Goal: Information Seeking & Learning: Learn about a topic

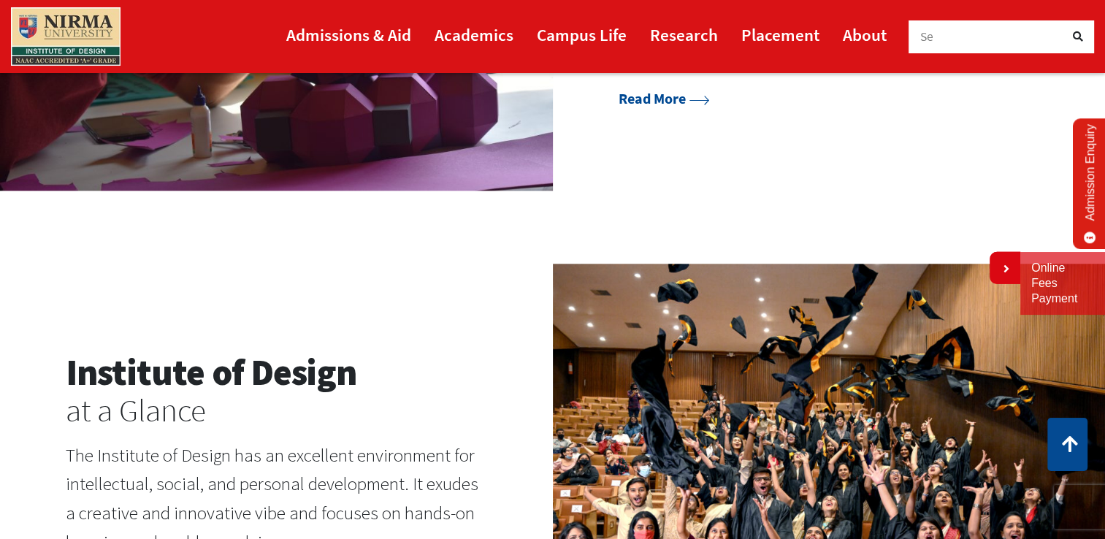
scroll to position [1169, 0]
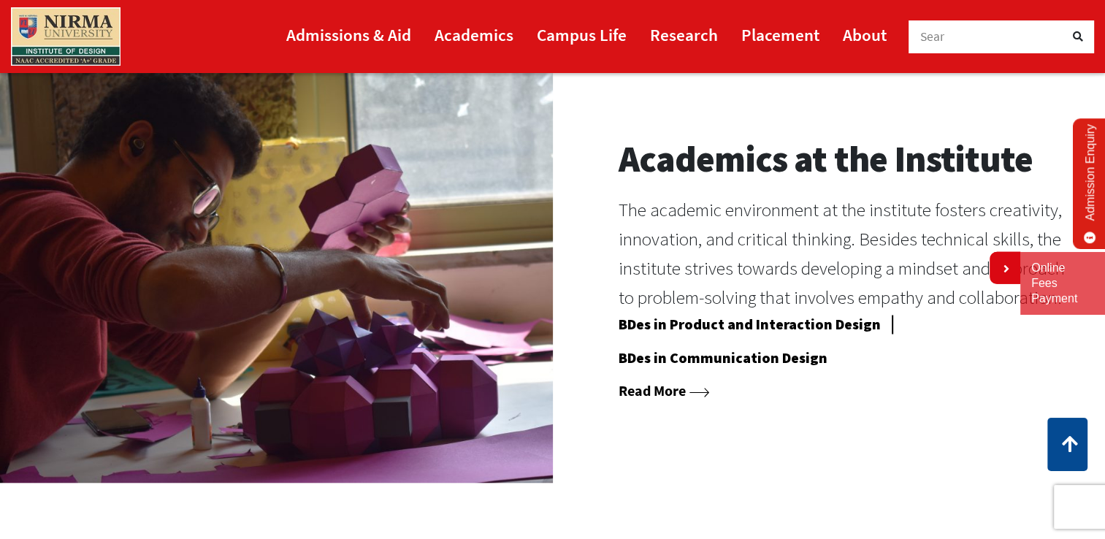
click at [676, 389] on link "Read More" at bounding box center [664, 390] width 91 height 18
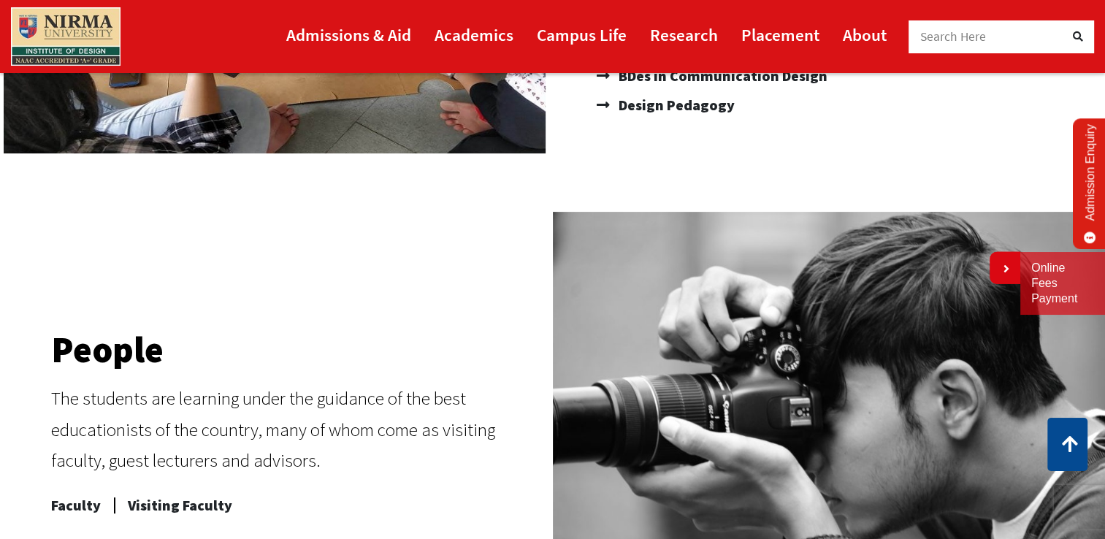
scroll to position [292, 0]
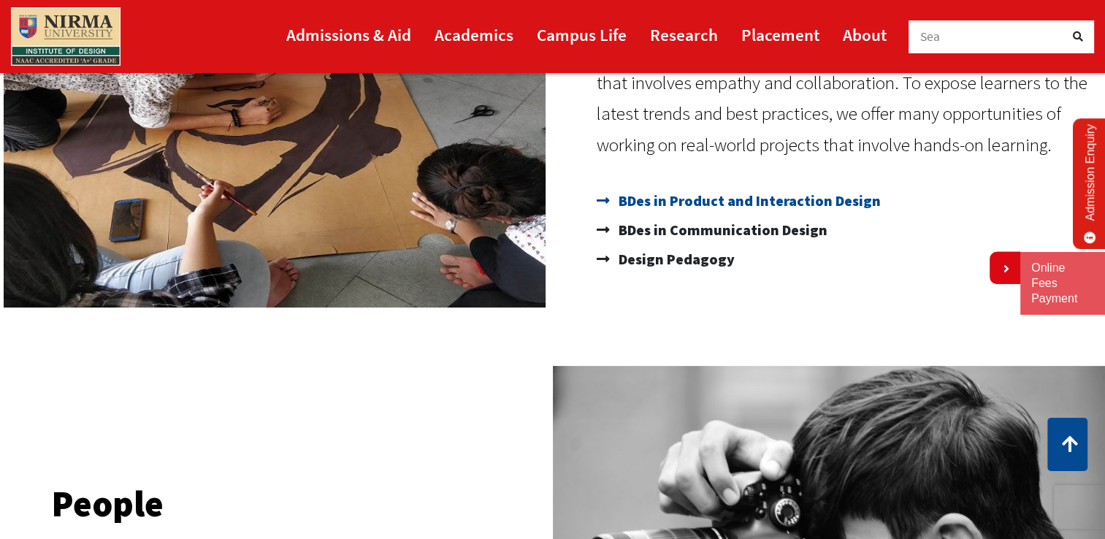
click at [638, 204] on span "BDes in Product and Interaction Design" at bounding box center [748, 200] width 266 height 29
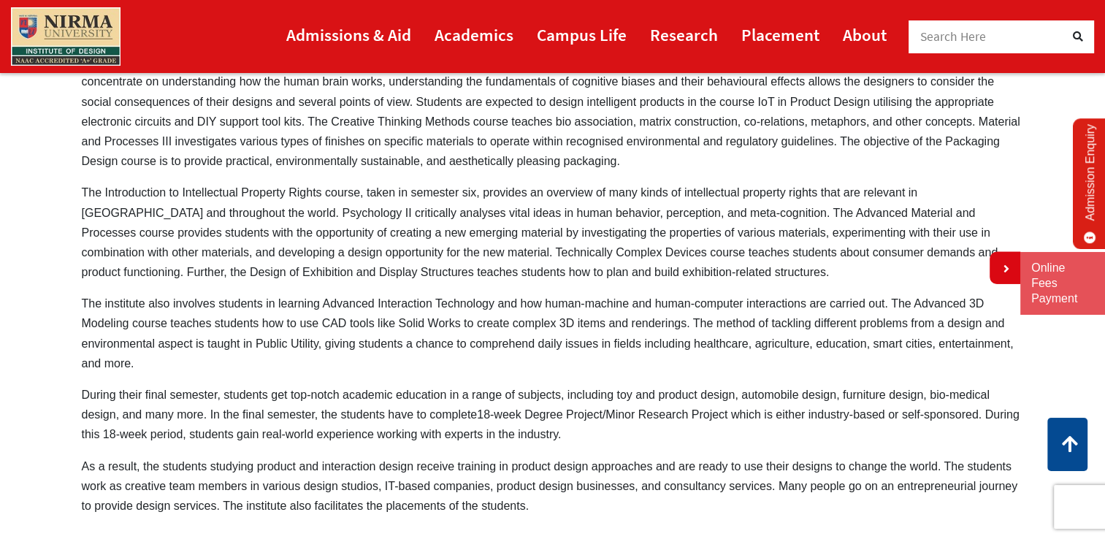
scroll to position [853, 0]
click at [1004, 272] on icon at bounding box center [1005, 269] width 9 height 12
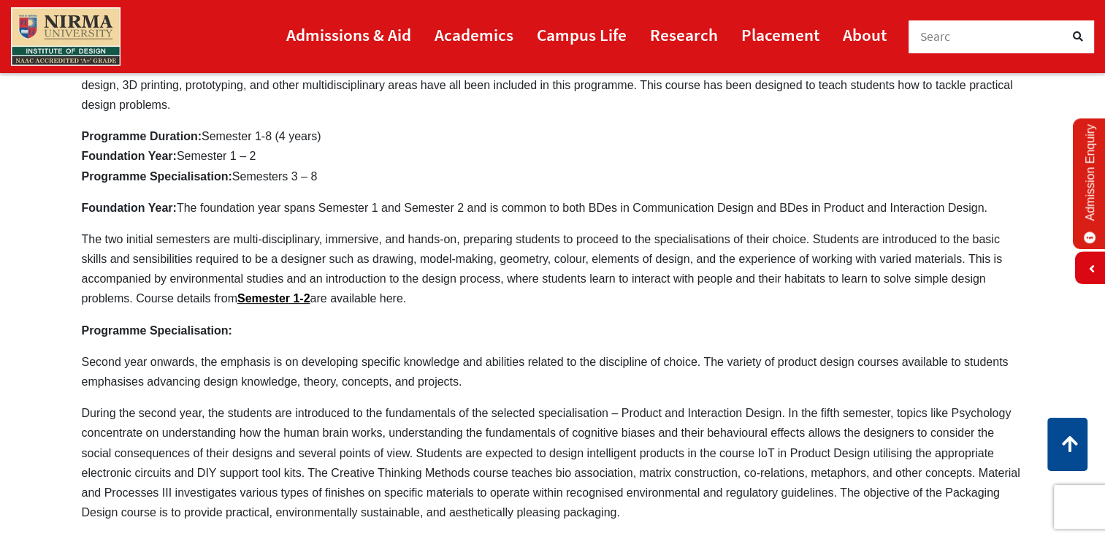
scroll to position [415, 0]
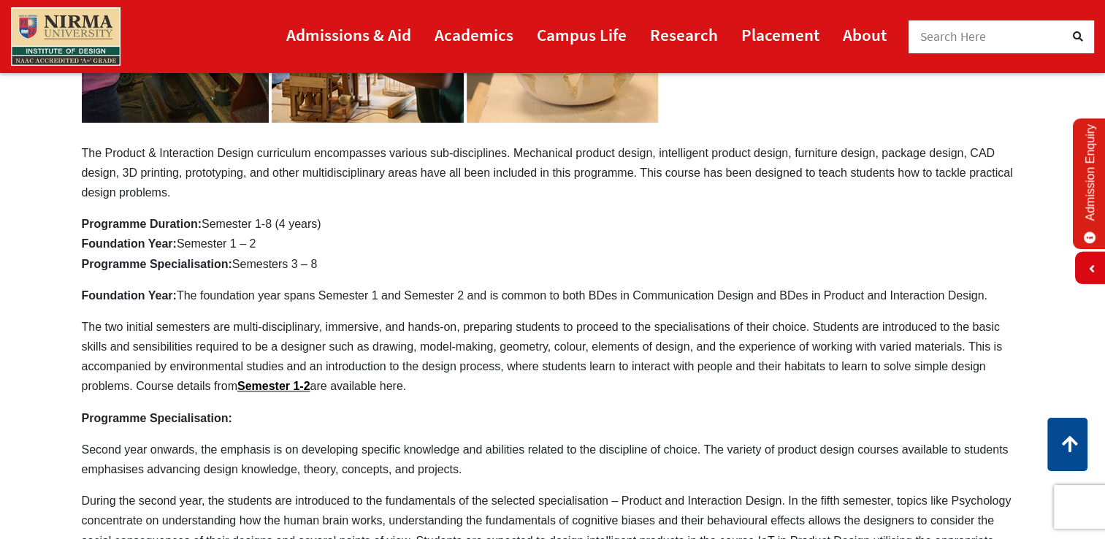
drag, startPoint x: 360, startPoint y: 295, endPoint x: 515, endPoint y: 313, distance: 155.9
click at [513, 313] on div "For the Admission Year 2025-26 Apply Now The Product & Interaction Design curri…" at bounding box center [553, 392] width 942 height 1150
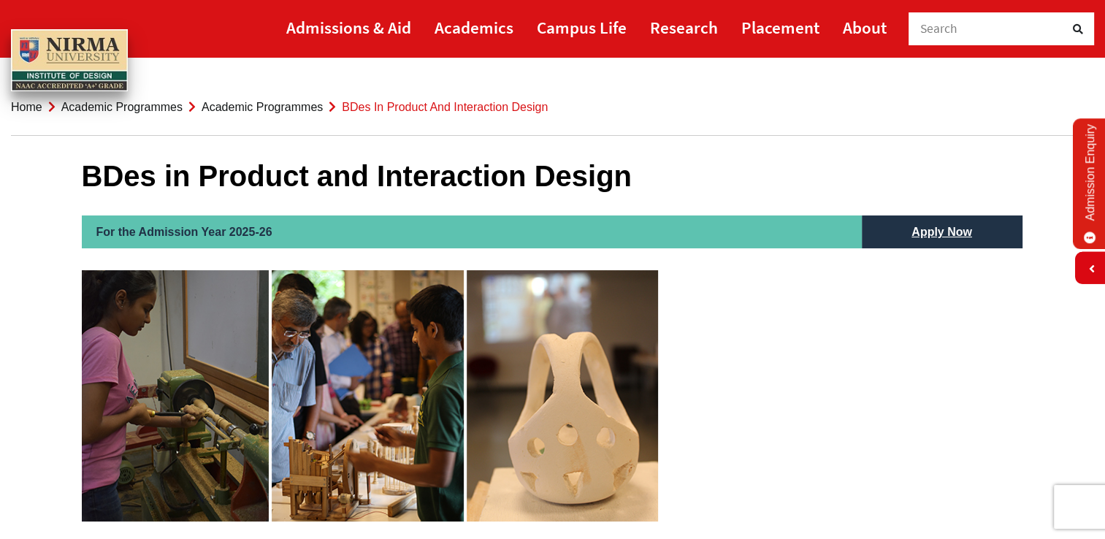
scroll to position [0, 0]
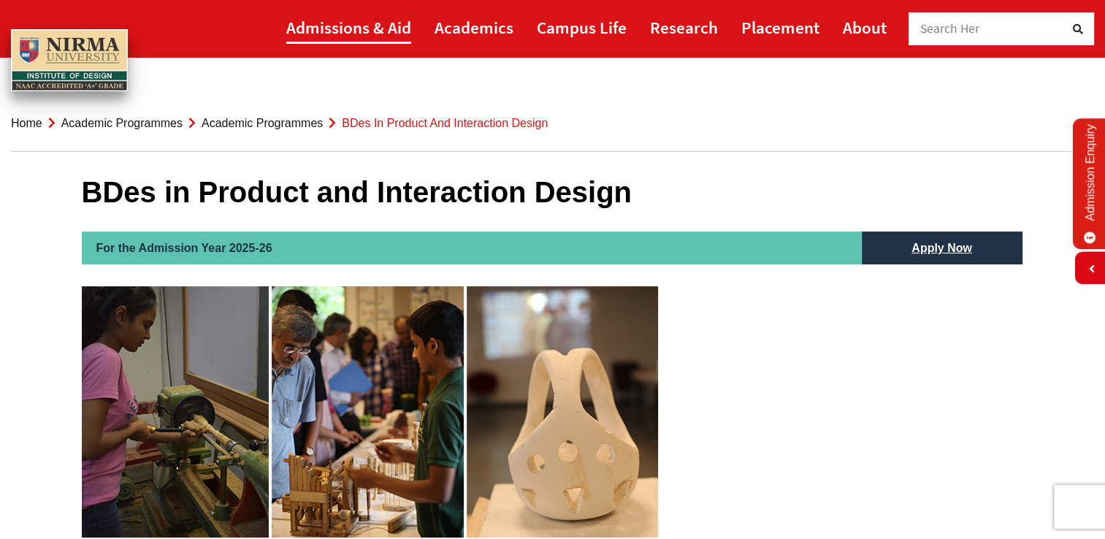
click at [394, 27] on link "Admissions & Aid" at bounding box center [348, 27] width 125 height 33
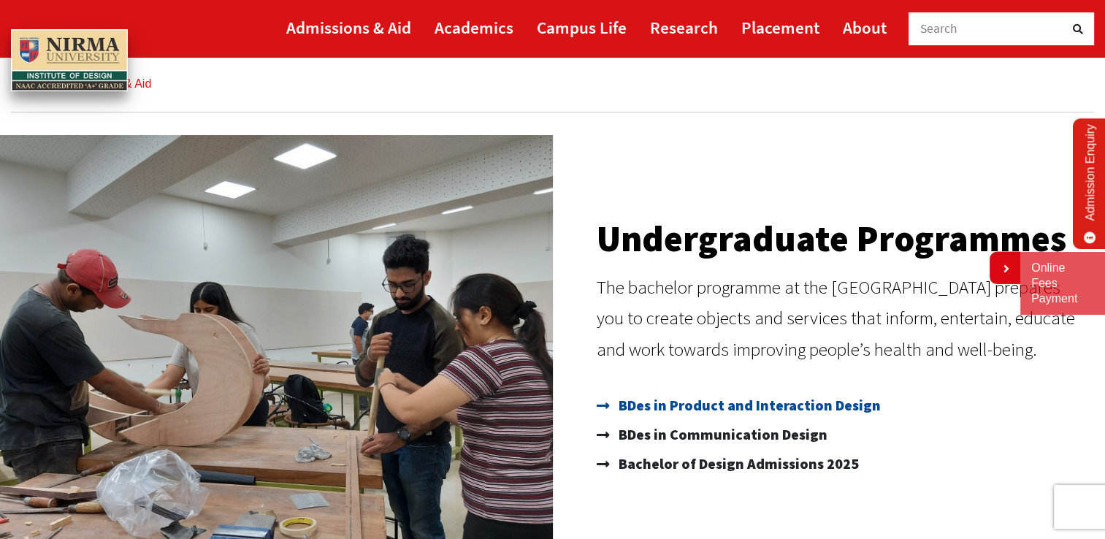
scroll to position [73, 0]
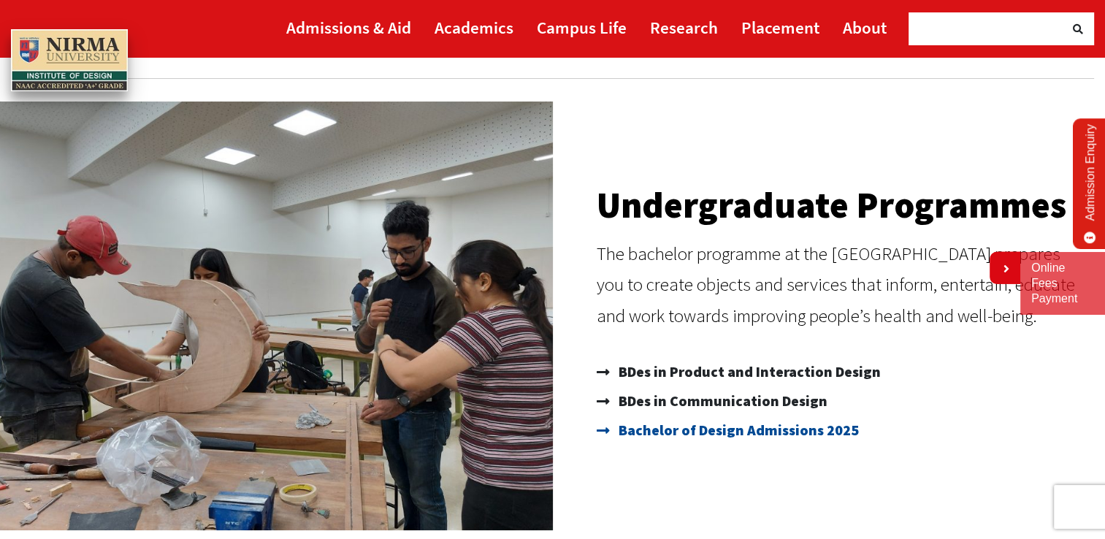
click at [768, 424] on span "Bachelor of Design Admissions 2025" at bounding box center [737, 430] width 244 height 29
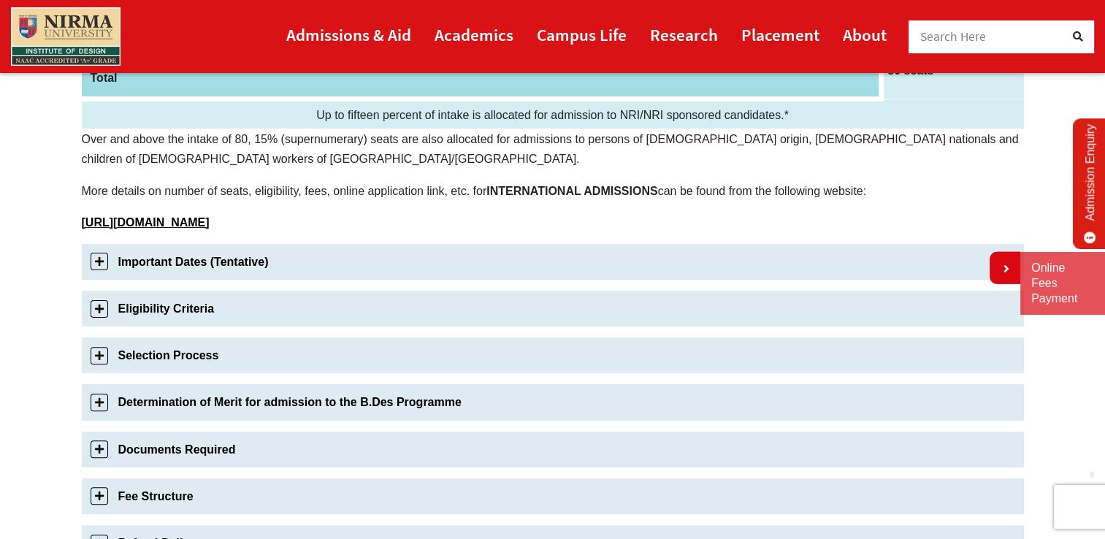
scroll to position [365, 0]
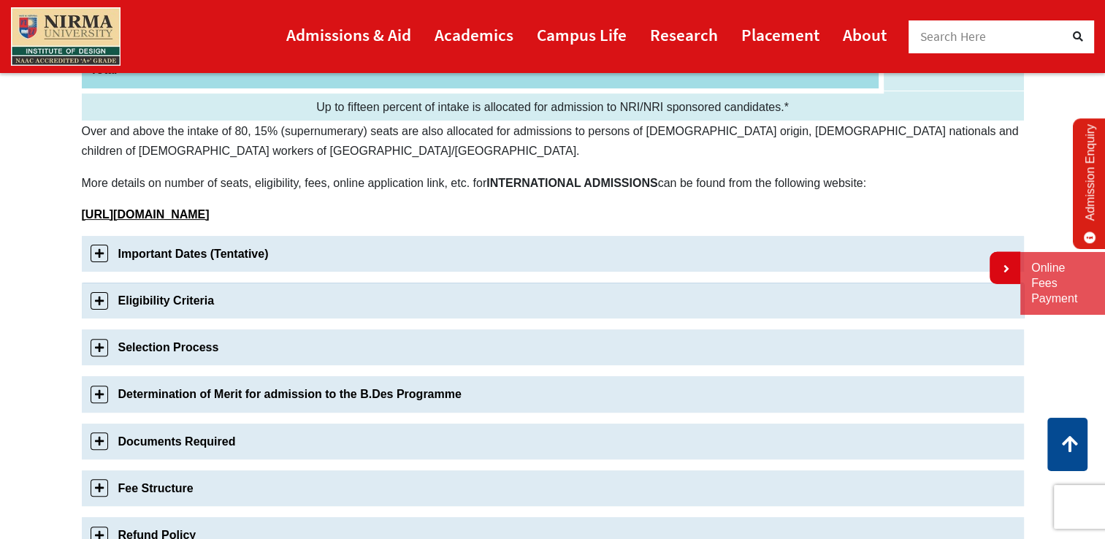
click at [212, 293] on link "Eligibility Criteria" at bounding box center [553, 301] width 942 height 36
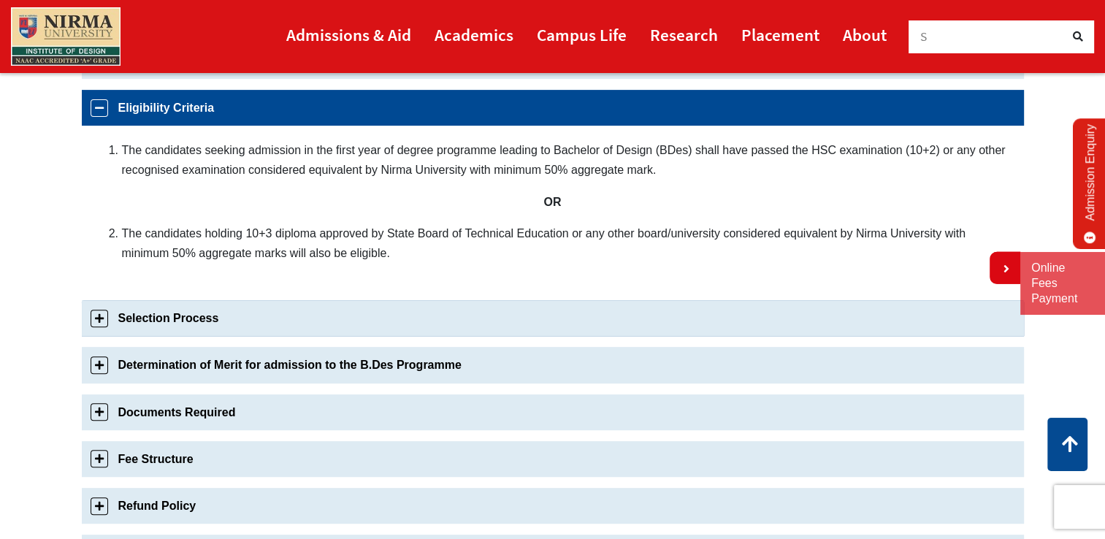
scroll to position [558, 0]
drag, startPoint x: 119, startPoint y: 145, endPoint x: 405, endPoint y: 157, distance: 286.6
click at [405, 157] on li "The candidates seeking admission in the first year of degree programme leading …" at bounding box center [565, 159] width 887 height 39
click at [127, 150] on li "The candidates seeking admission in the first year of degree programme leading …" at bounding box center [565, 159] width 887 height 39
drag, startPoint x: 127, startPoint y: 150, endPoint x: 445, endPoint y: 150, distance: 317.7
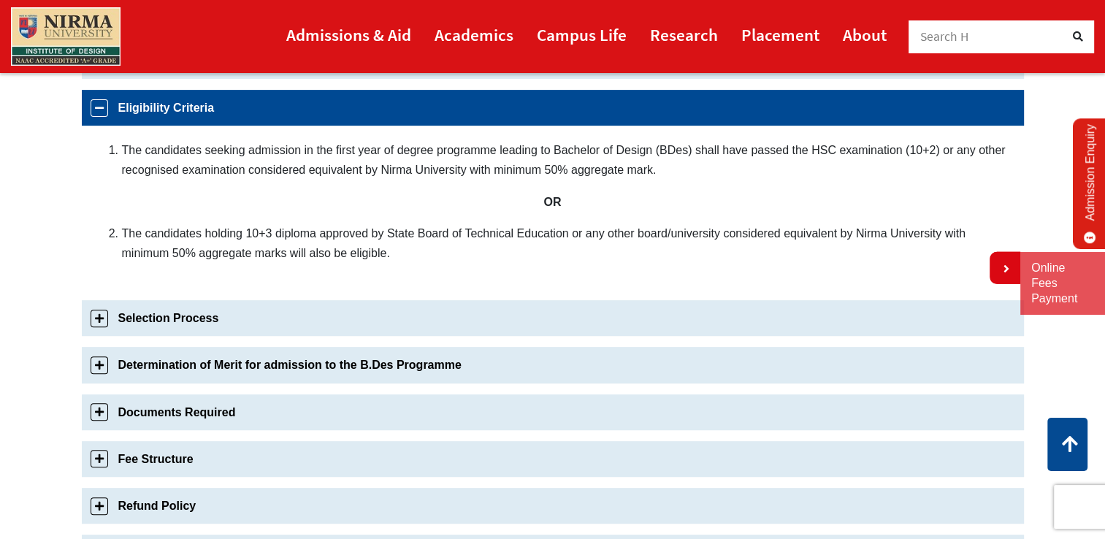
click at [447, 150] on li "The candidates seeking admission in the first year of degree programme leading …" at bounding box center [565, 159] width 887 height 39
click at [419, 152] on li "The candidates seeking admission in the first year of degree programme leading …" at bounding box center [565, 159] width 887 height 39
click at [385, 152] on li "The candidates seeking admission in the first year of degree programme leading …" at bounding box center [565, 159] width 887 height 39
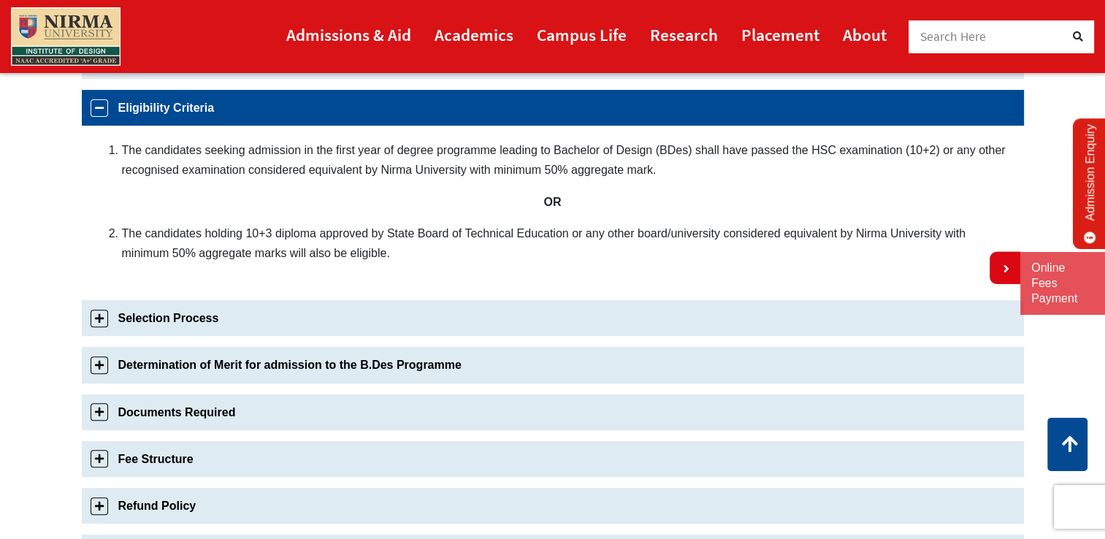
click at [340, 147] on li "The candidates seeking admission in the first year of degree programme leading …" at bounding box center [565, 159] width 887 height 39
click at [383, 166] on li "The candidates seeking admission in the first year of degree programme leading …" at bounding box center [565, 159] width 887 height 39
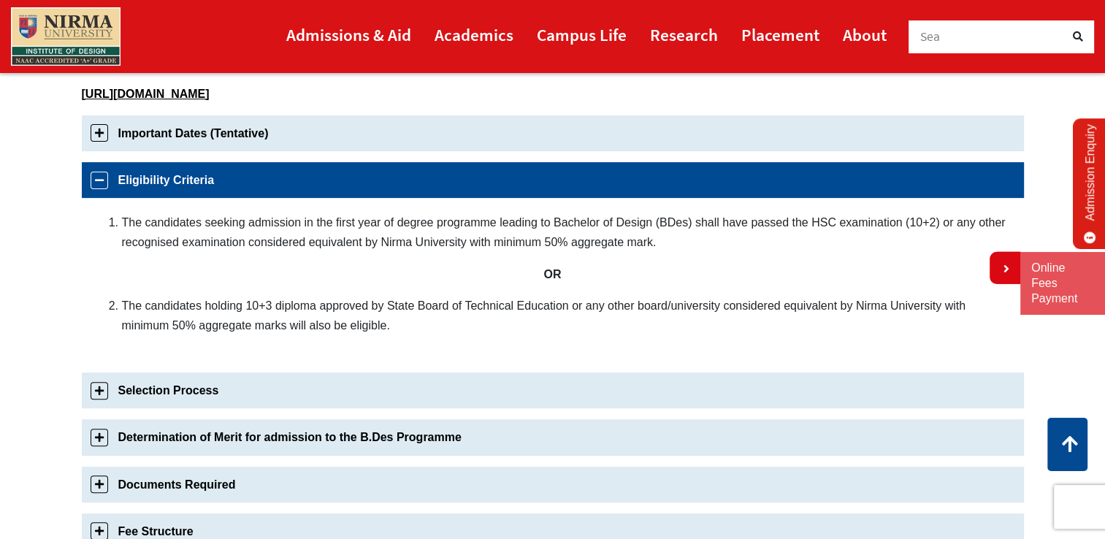
scroll to position [485, 0]
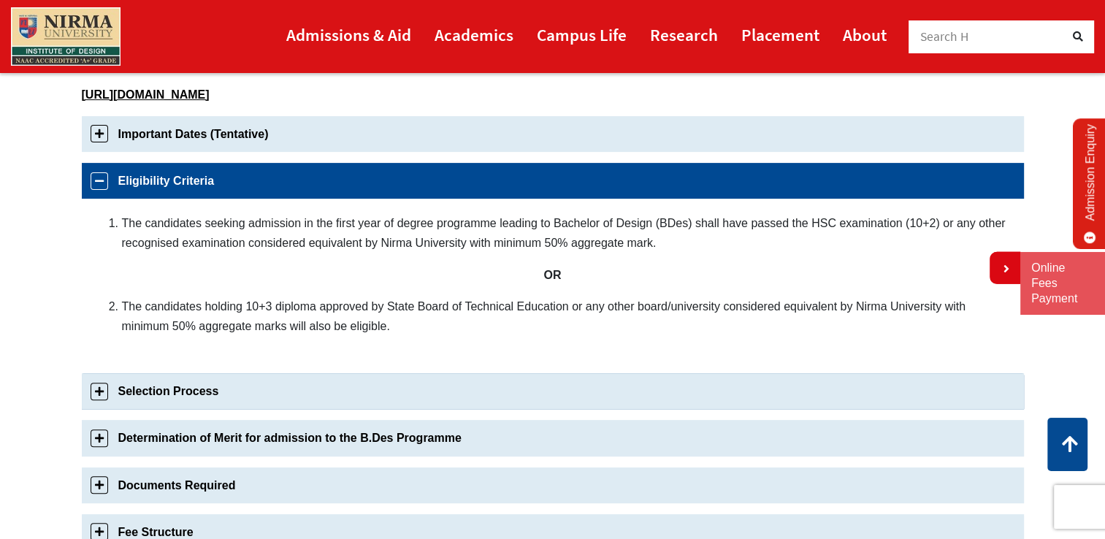
click at [232, 390] on link "Selection Process" at bounding box center [553, 391] width 942 height 36
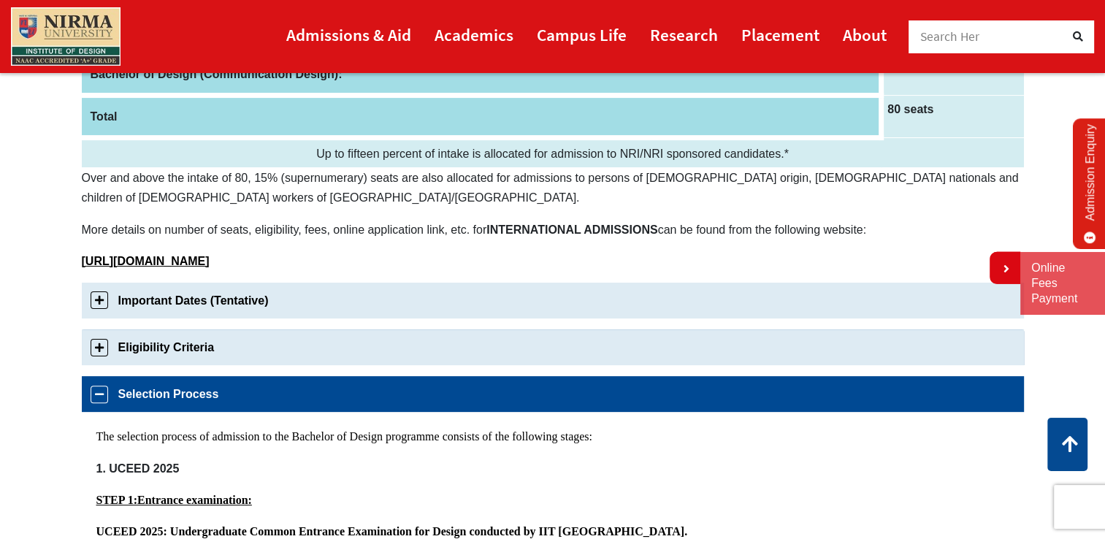
scroll to position [240, 0]
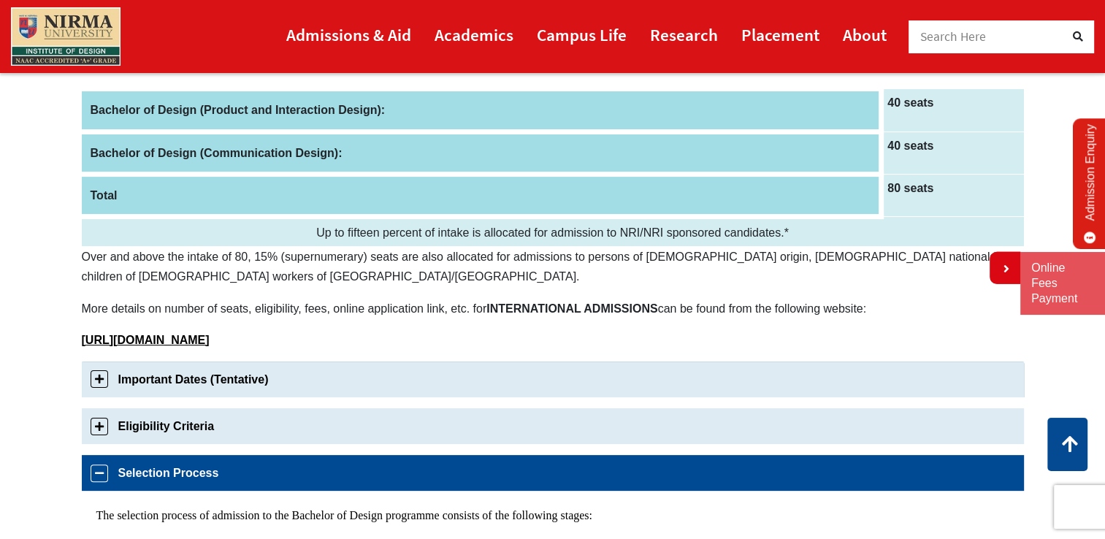
click at [199, 378] on link "Important Dates (Tentative)" at bounding box center [553, 380] width 942 height 36
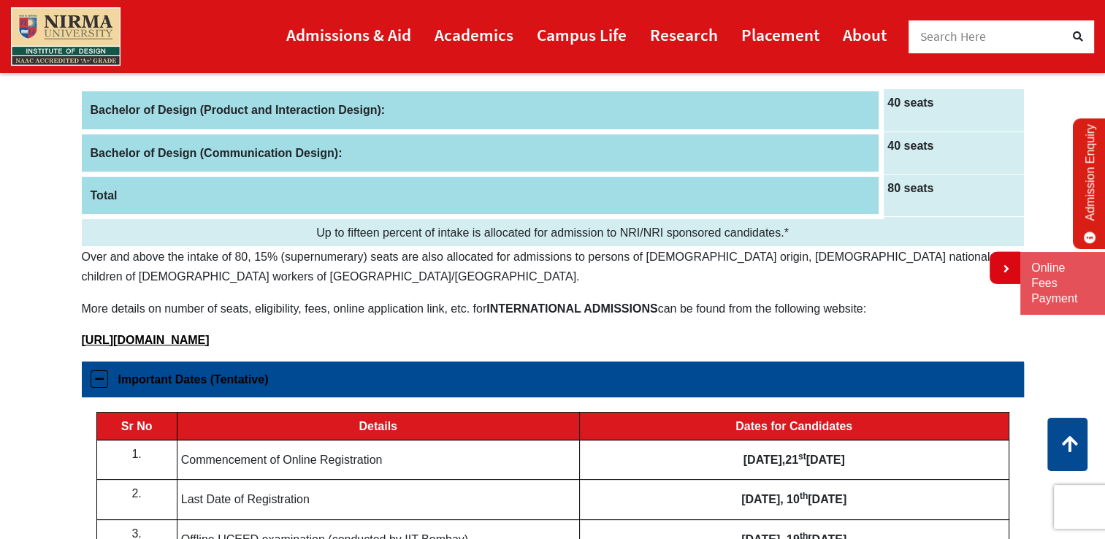
click at [199, 378] on link "Important Dates (Tentative)" at bounding box center [553, 380] width 942 height 36
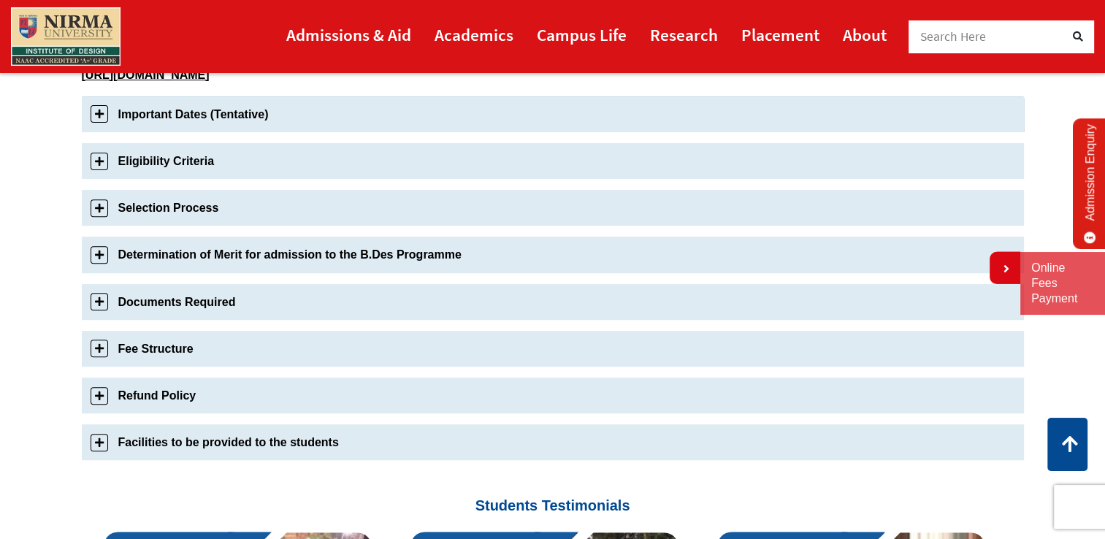
scroll to position [511, 0]
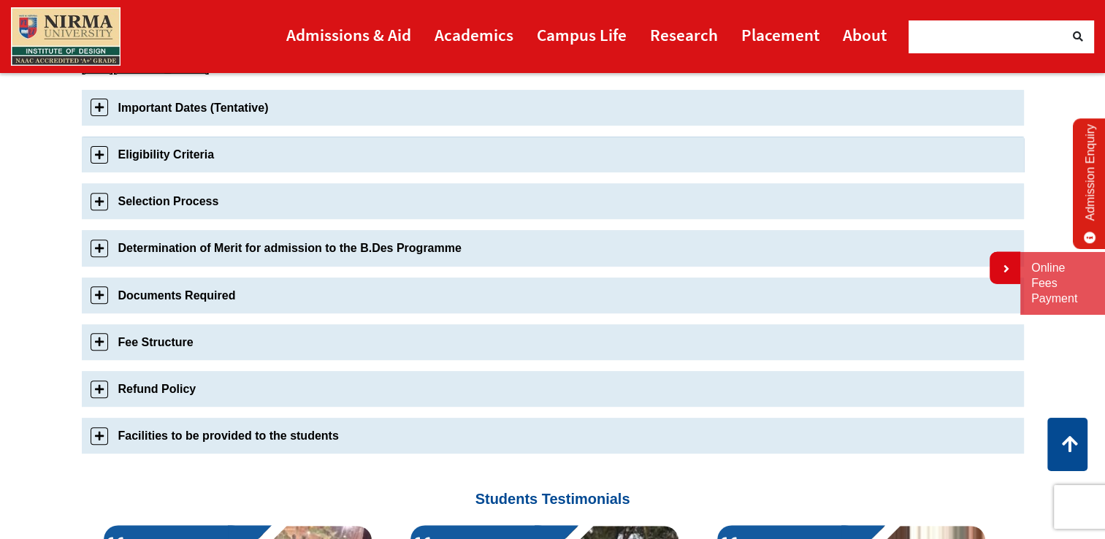
click at [191, 148] on link "Eligibility Criteria" at bounding box center [553, 155] width 942 height 36
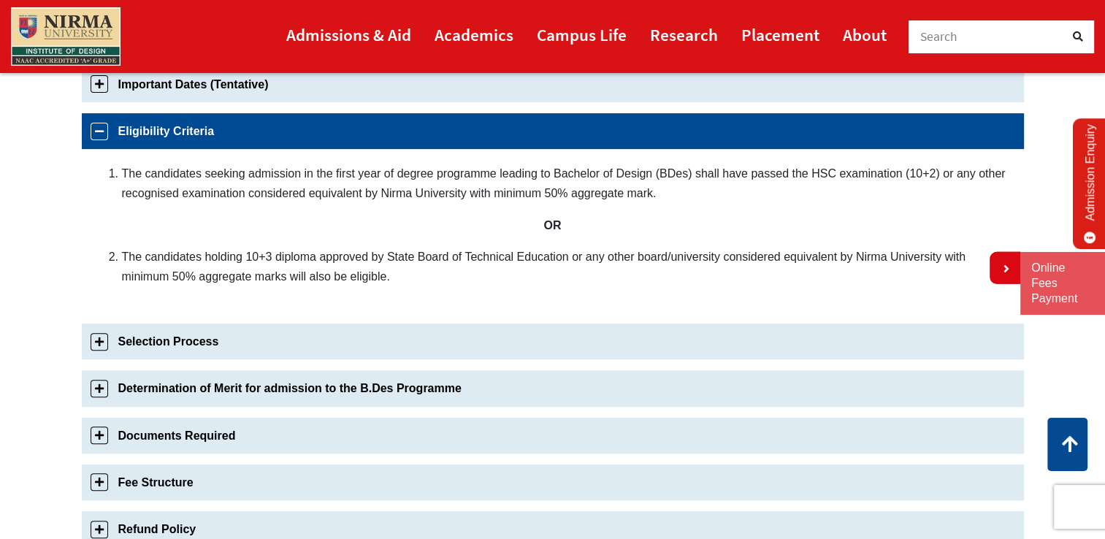
scroll to position [558, 0]
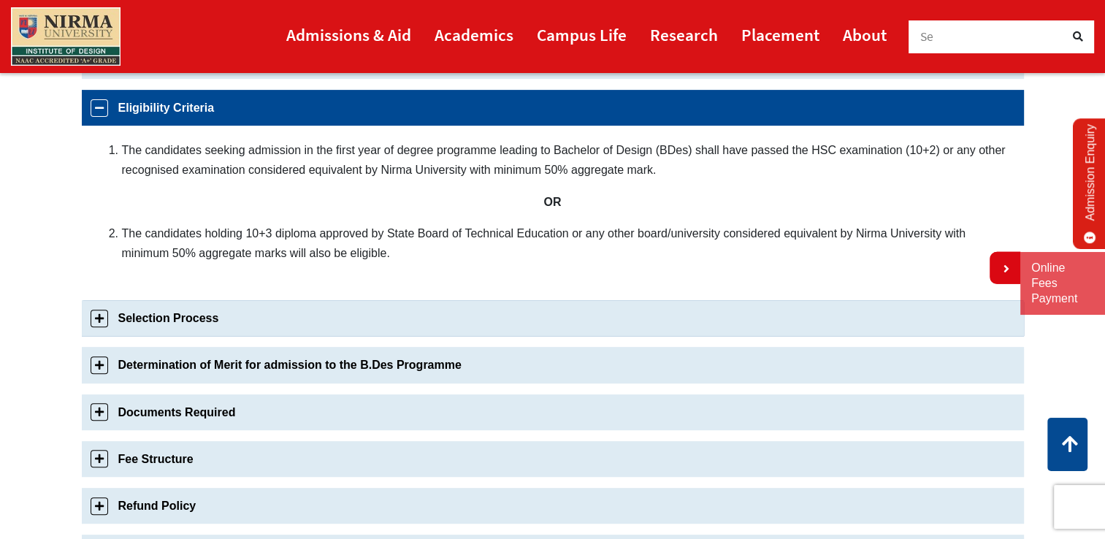
click at [250, 320] on link "Selection Process" at bounding box center [553, 318] width 942 height 36
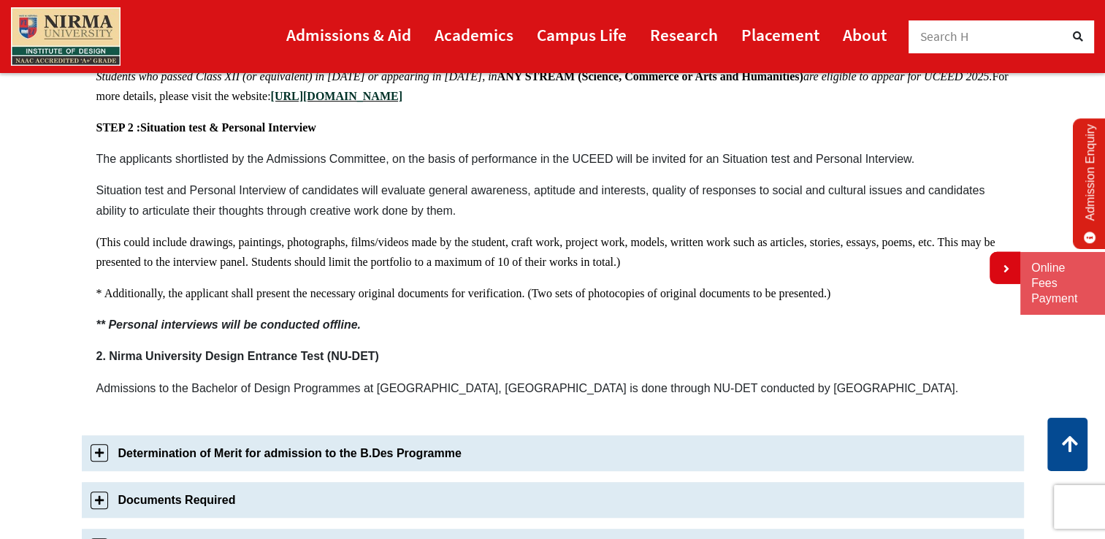
scroll to position [751, 0]
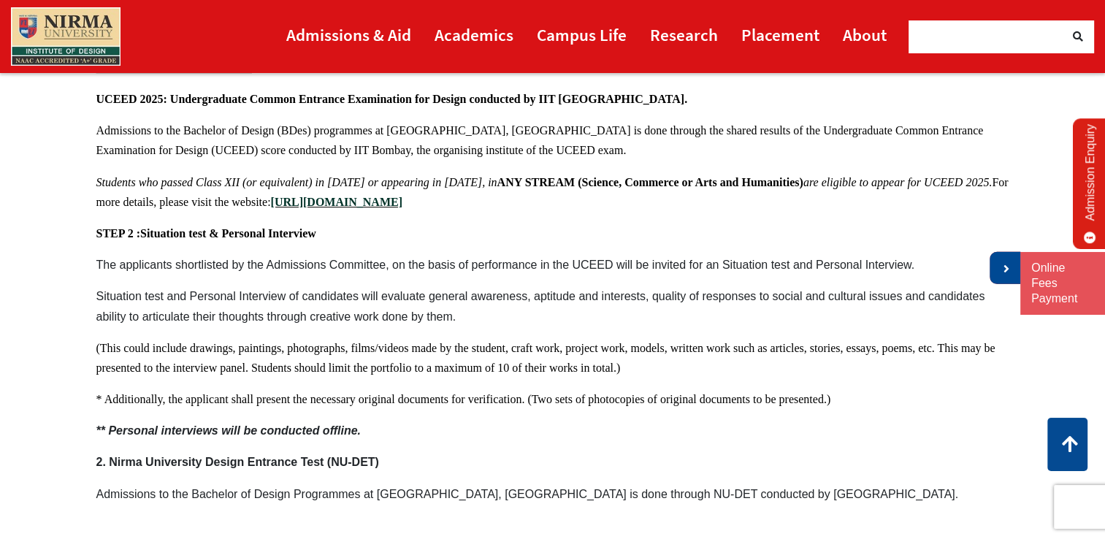
click at [1007, 273] on icon at bounding box center [1005, 269] width 9 height 12
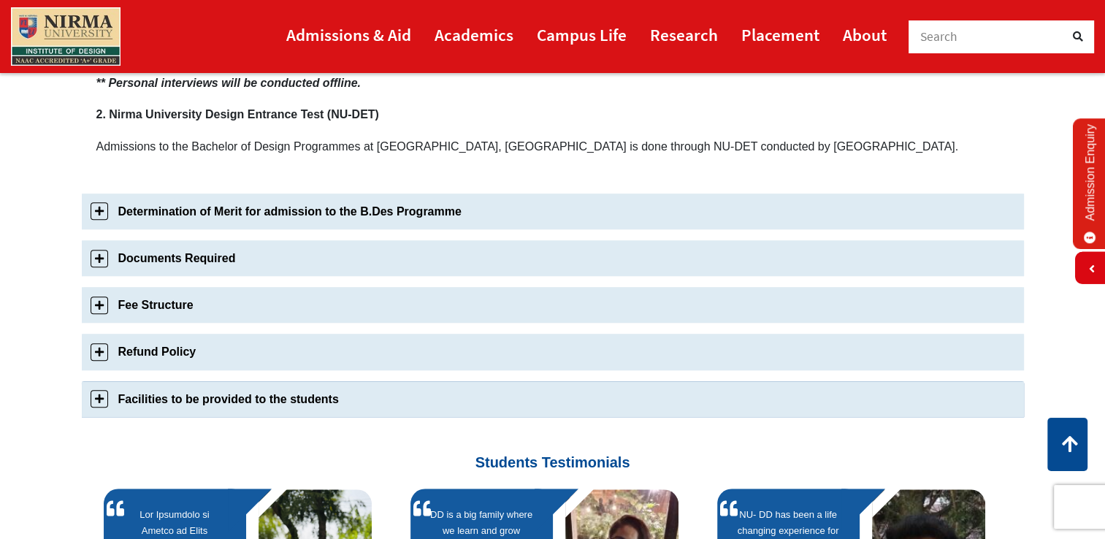
scroll to position [1189, 0]
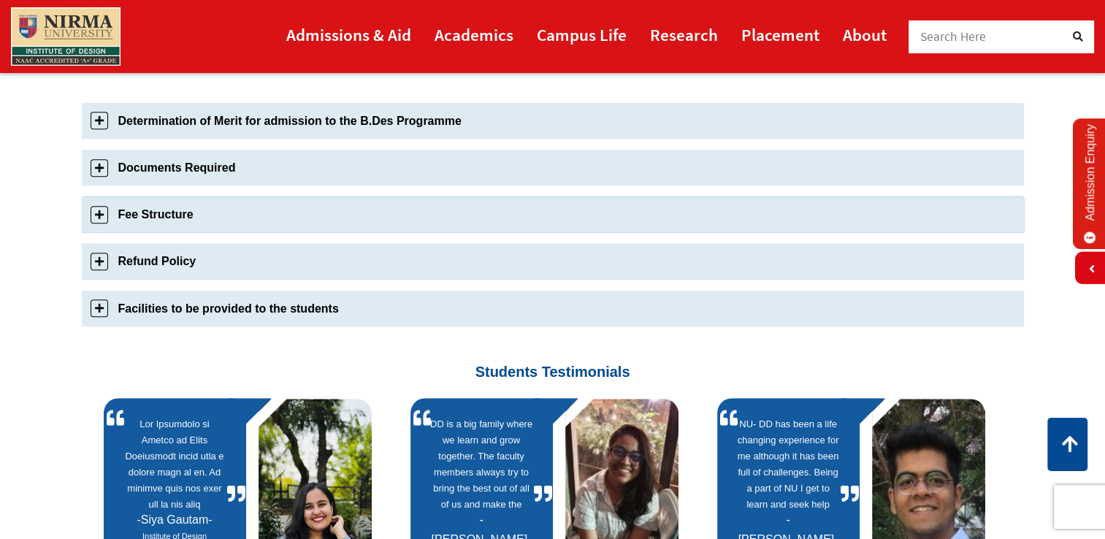
click at [194, 215] on link "Fee Structure" at bounding box center [553, 214] width 942 height 36
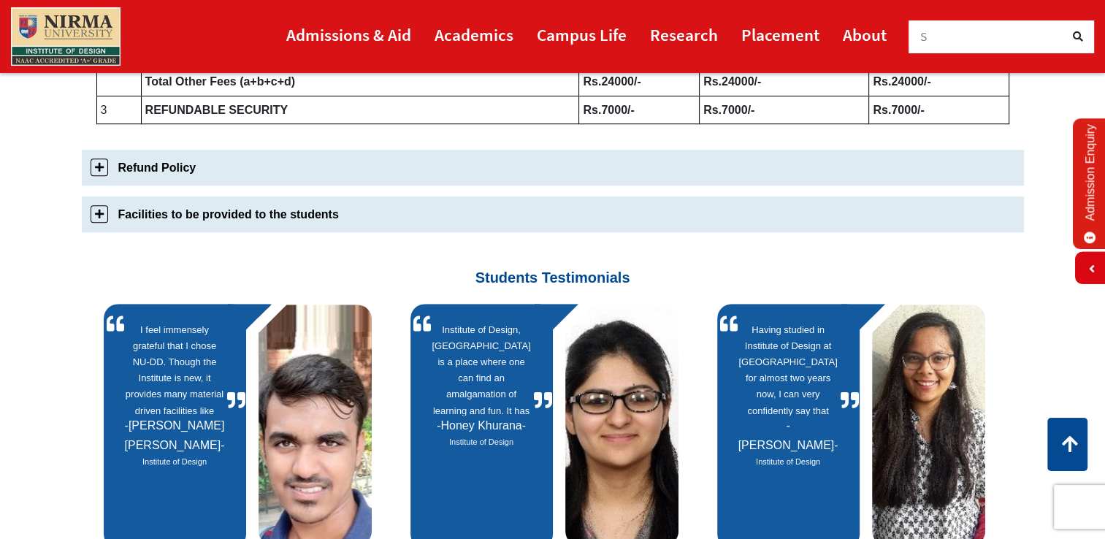
scroll to position [1038, 0]
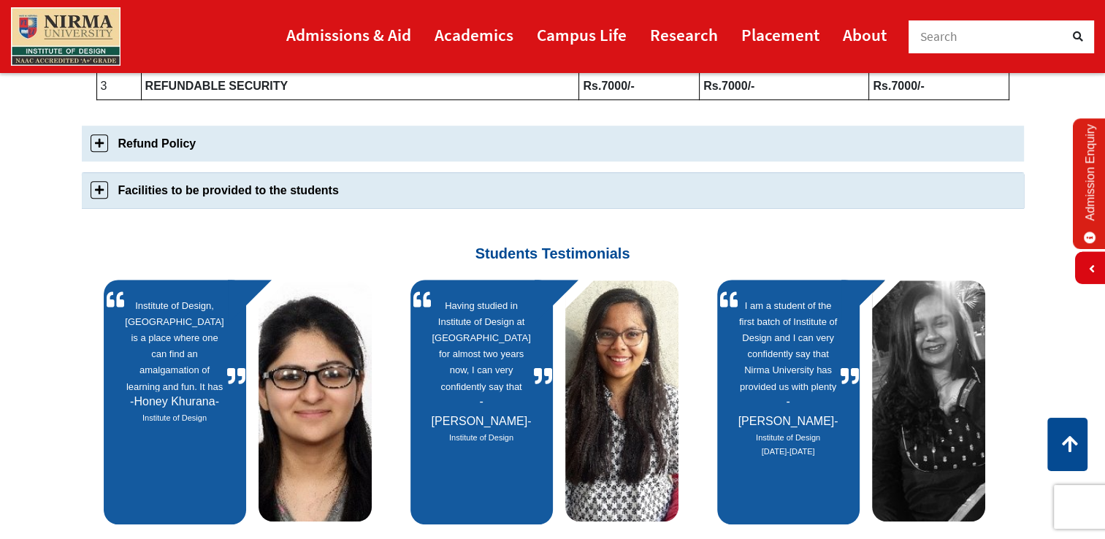
click at [407, 201] on link "Facilities to be provided to the students" at bounding box center [553, 190] width 942 height 36
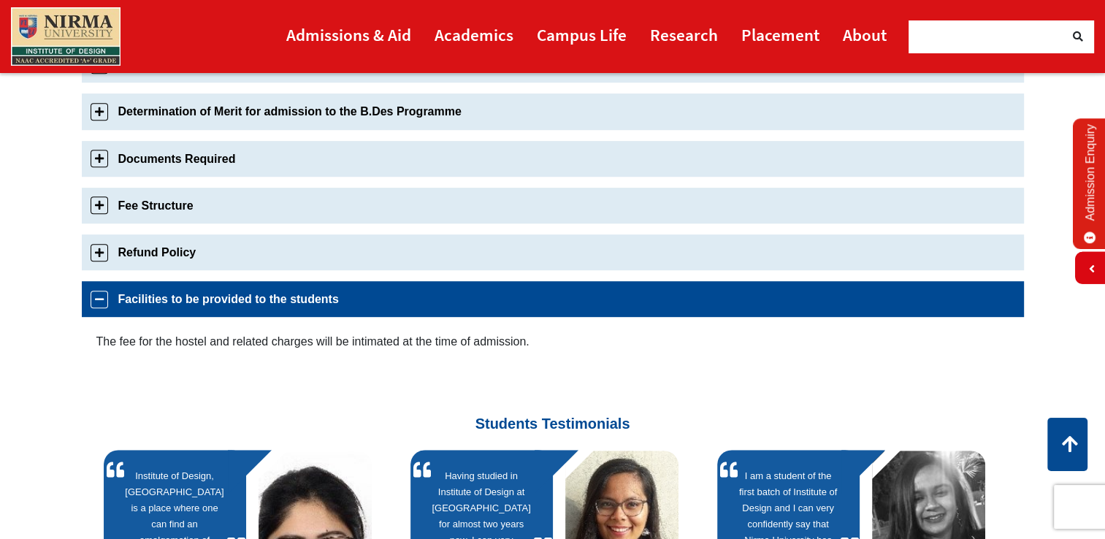
scroll to position [547, 0]
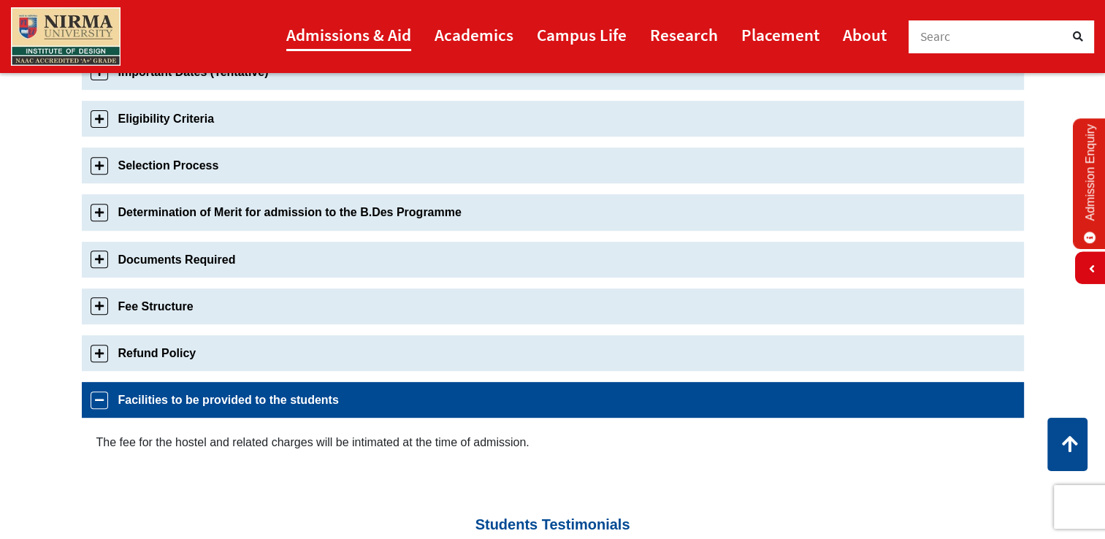
click at [406, 35] on link "Admissions & Aid" at bounding box center [348, 34] width 125 height 33
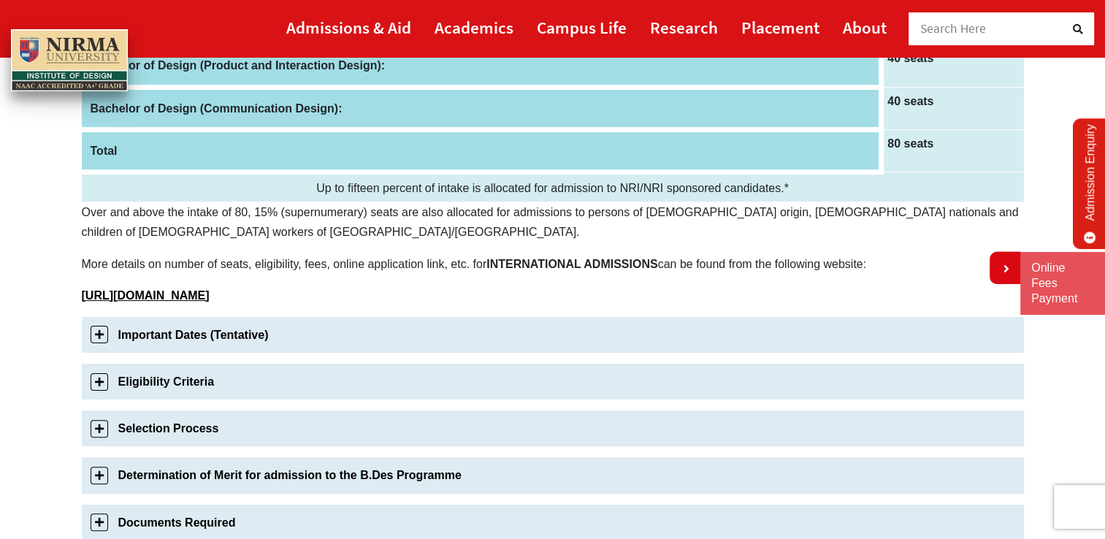
scroll to position [365, 0]
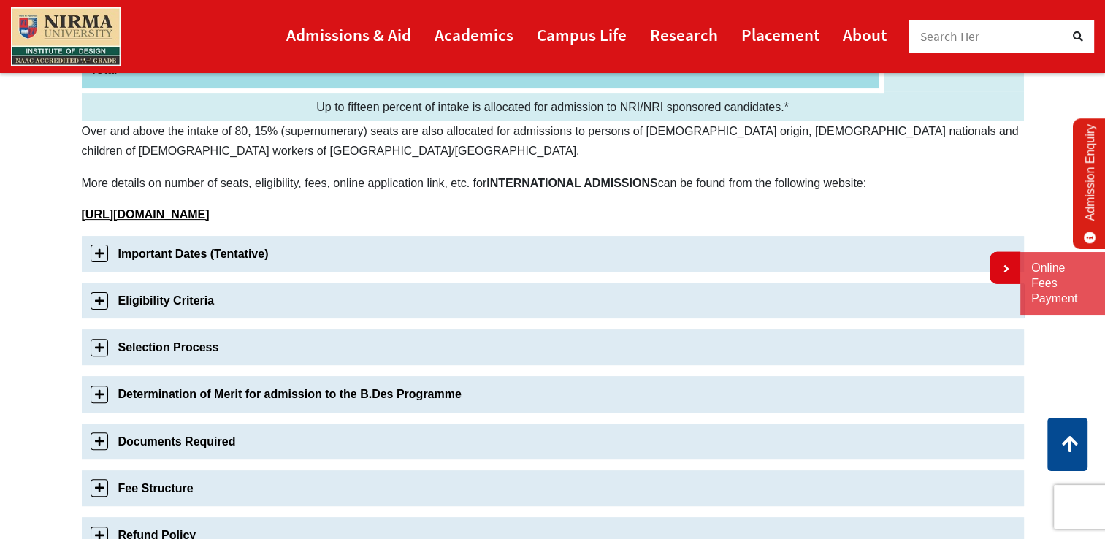
click at [202, 301] on link "Eligibility Criteria" at bounding box center [553, 301] width 942 height 36
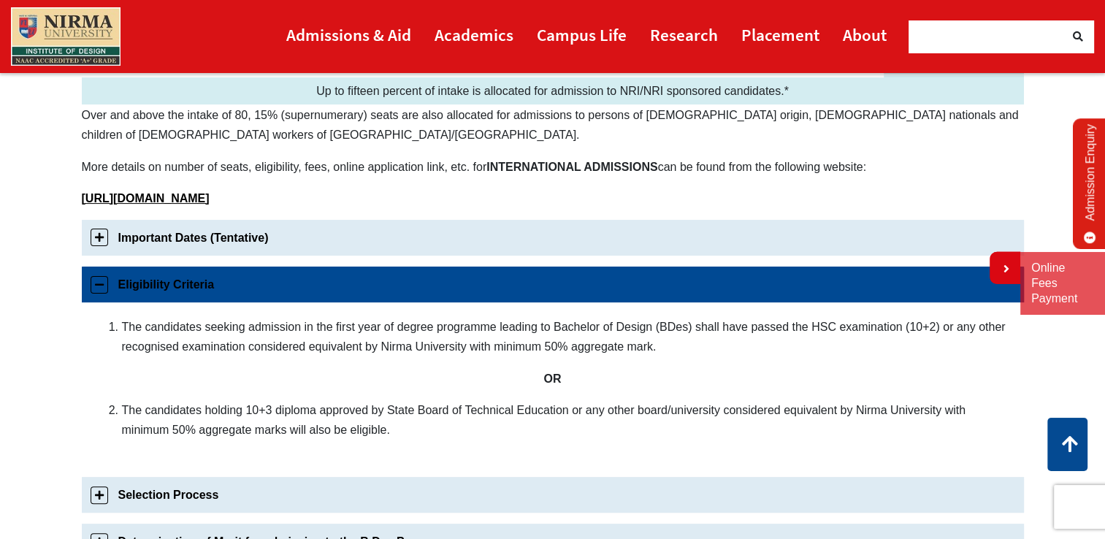
click at [203, 300] on div "Eligibility Criteria The candidates seeking admission in the first year of degr…" at bounding box center [553, 366] width 942 height 199
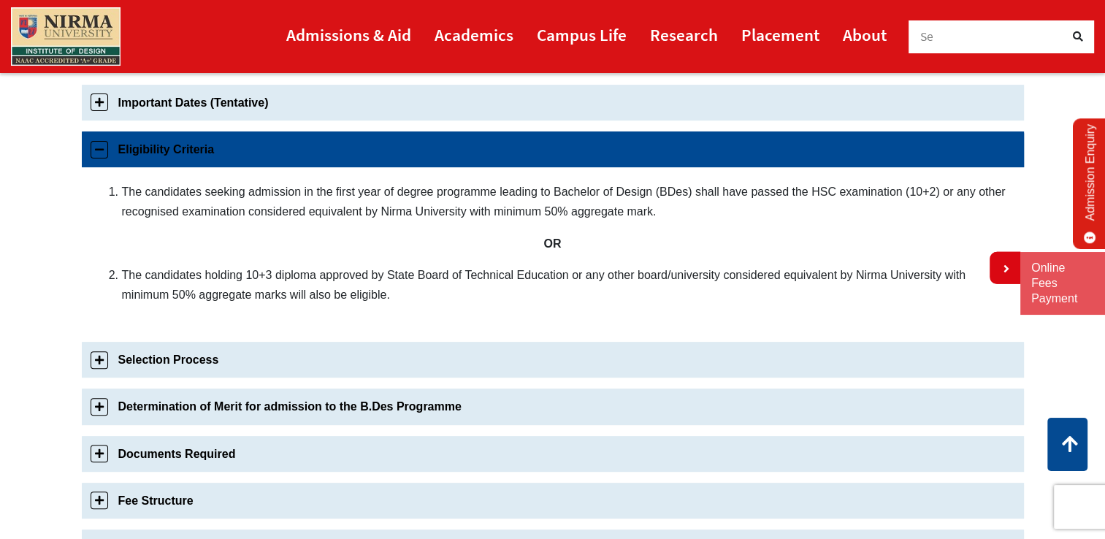
scroll to position [558, 0]
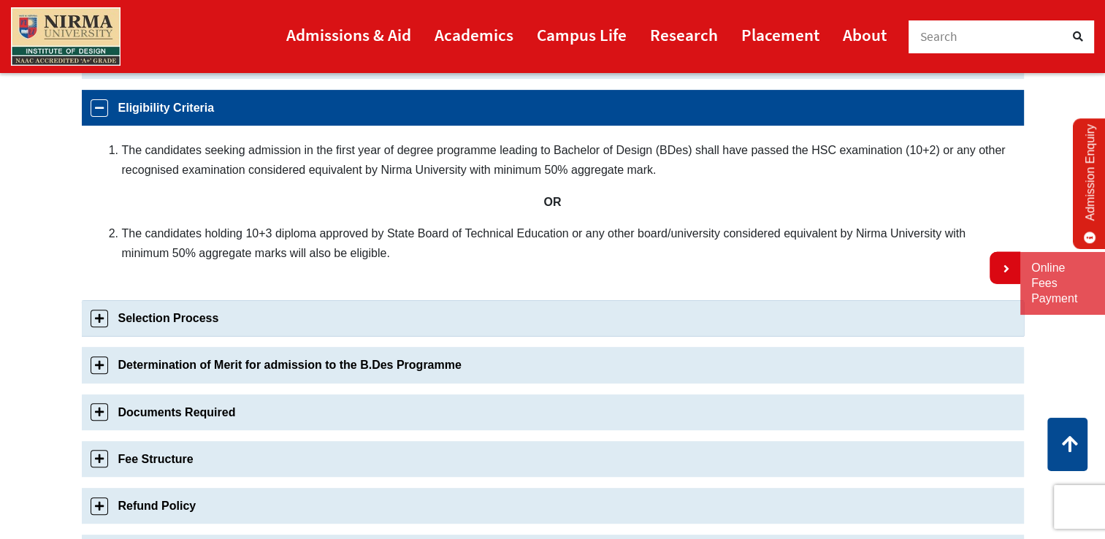
click at [203, 308] on link "Selection Process" at bounding box center [553, 318] width 942 height 36
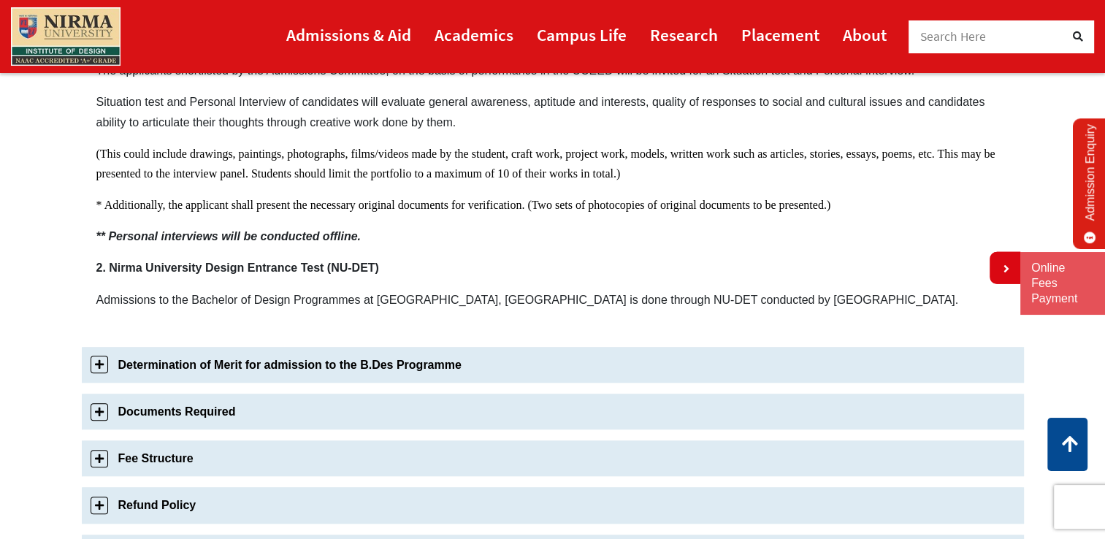
scroll to position [970, 0]
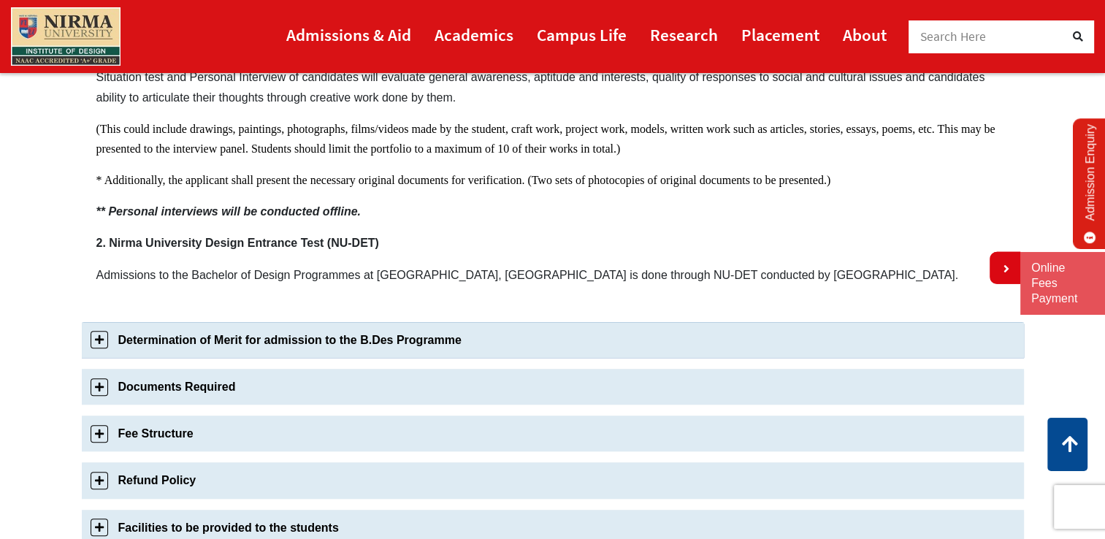
click at [336, 341] on link "Determination of Merit for admission to the B.Des Programme" at bounding box center [553, 340] width 942 height 36
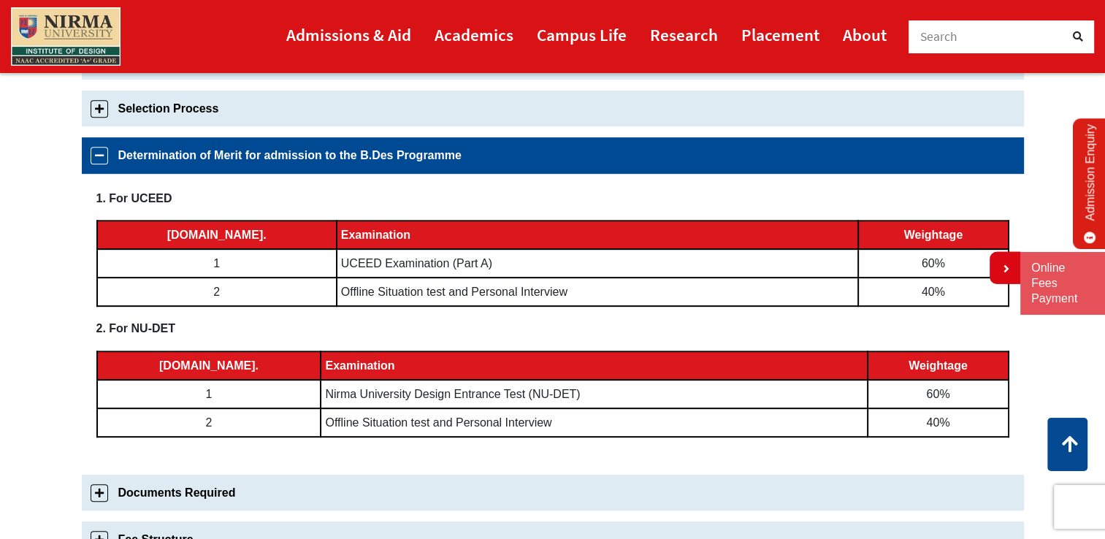
scroll to position [578, 0]
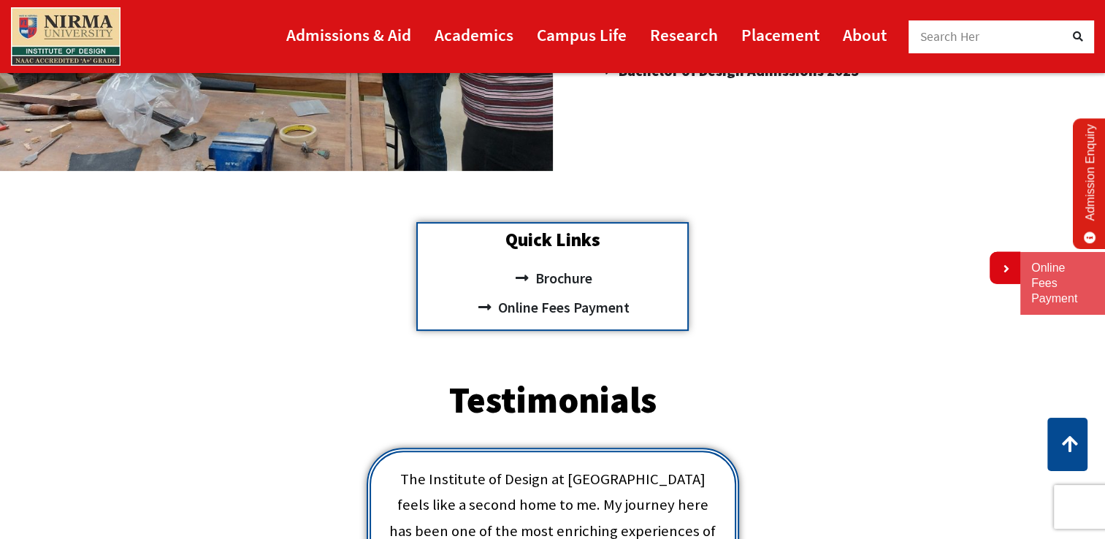
scroll to position [429, 0]
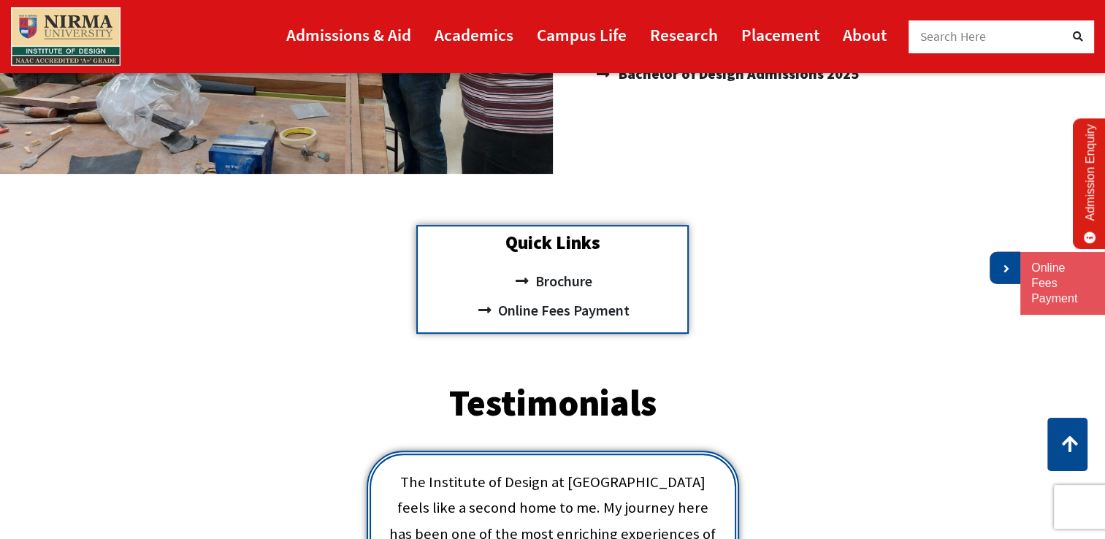
click at [1000, 279] on link at bounding box center [1005, 268] width 31 height 32
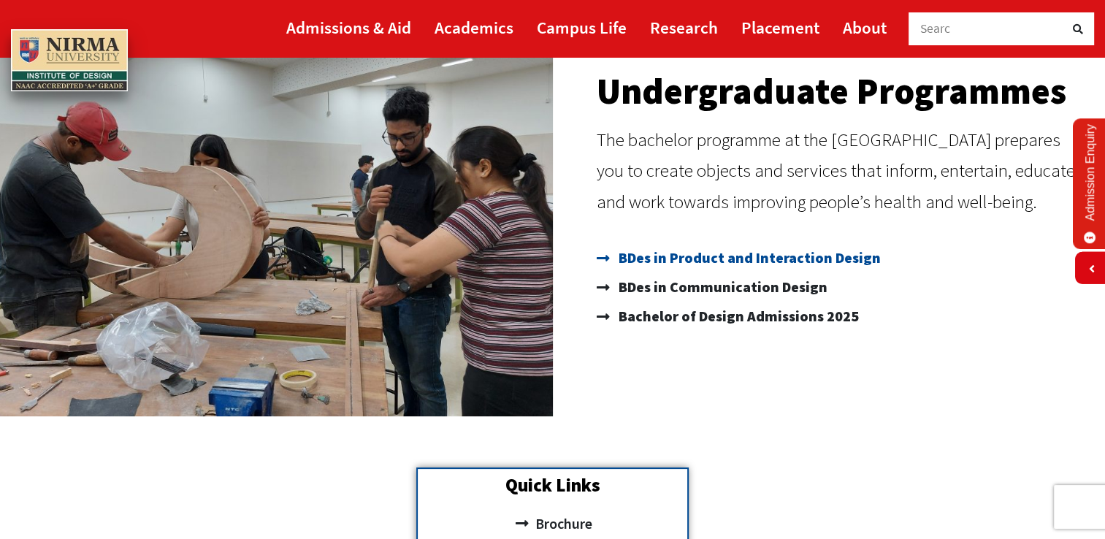
scroll to position [0, 0]
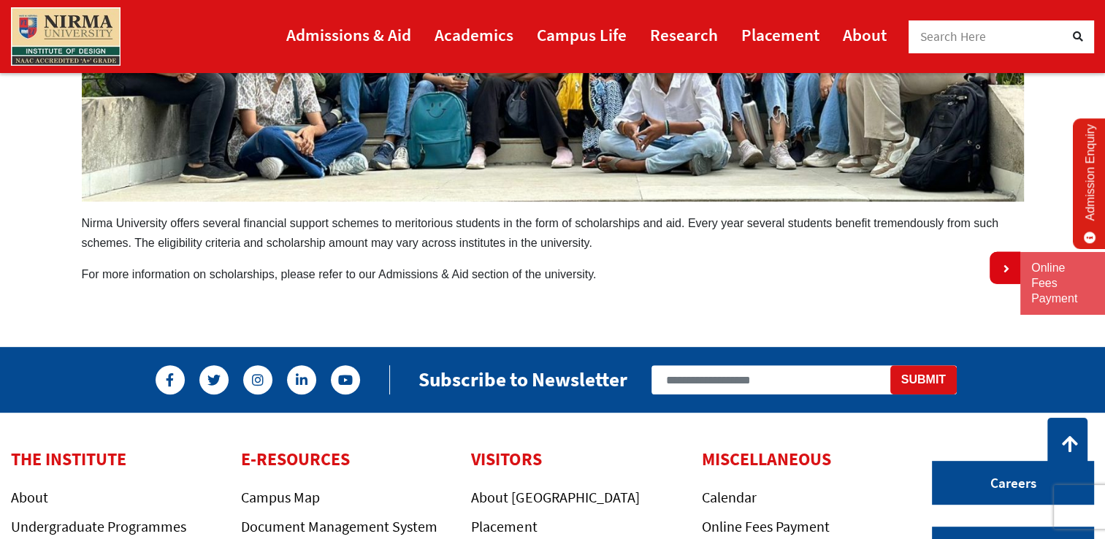
scroll to position [584, 0]
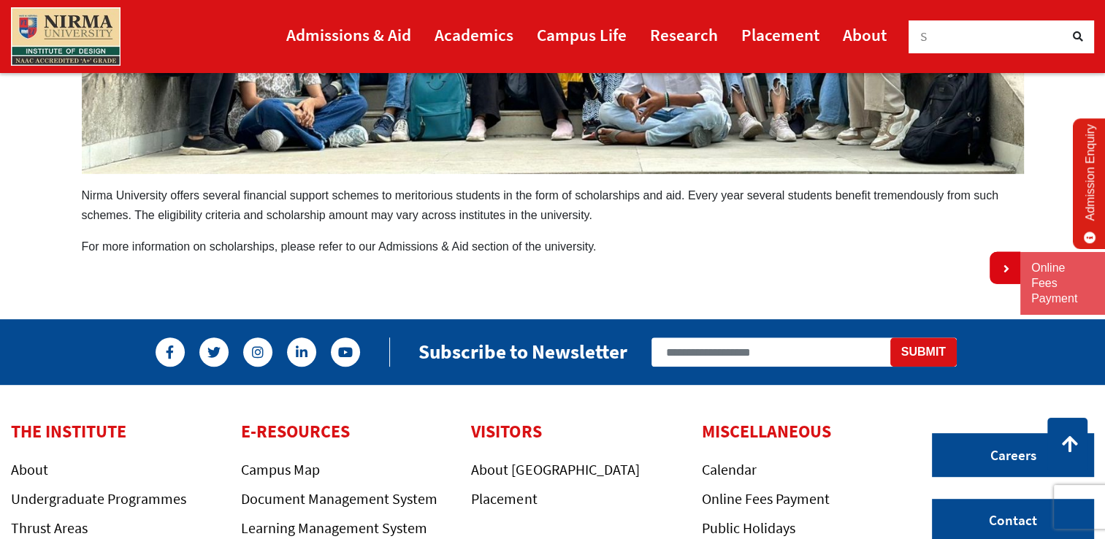
drag, startPoint x: 479, startPoint y: 193, endPoint x: 494, endPoint y: 212, distance: 24.0
click at [494, 212] on p "Nirma University offers several financial support schemes to meritorious studen…" at bounding box center [553, 205] width 942 height 39
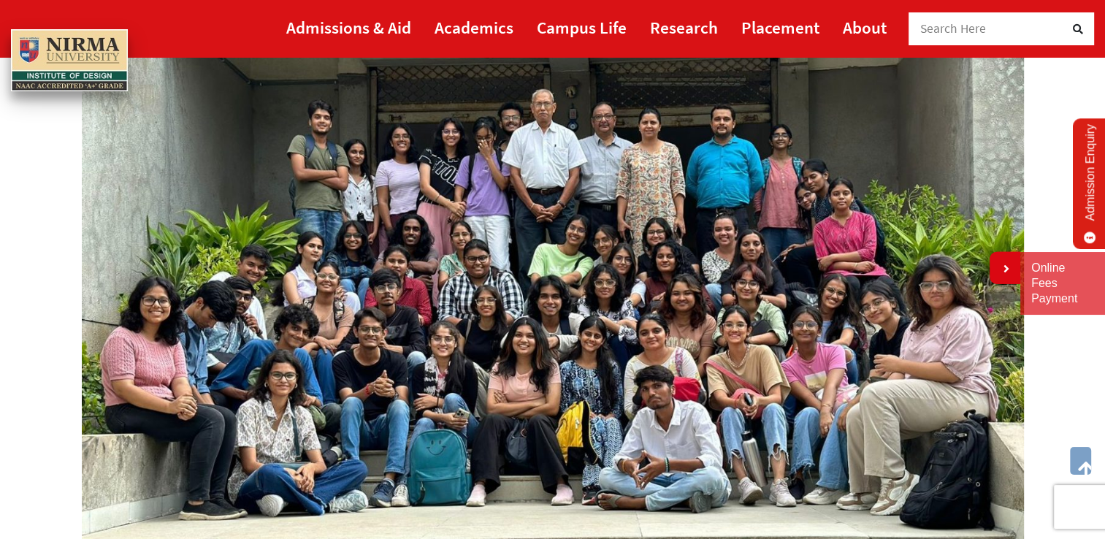
scroll to position [0, 0]
